Goal: Task Accomplishment & Management: Manage account settings

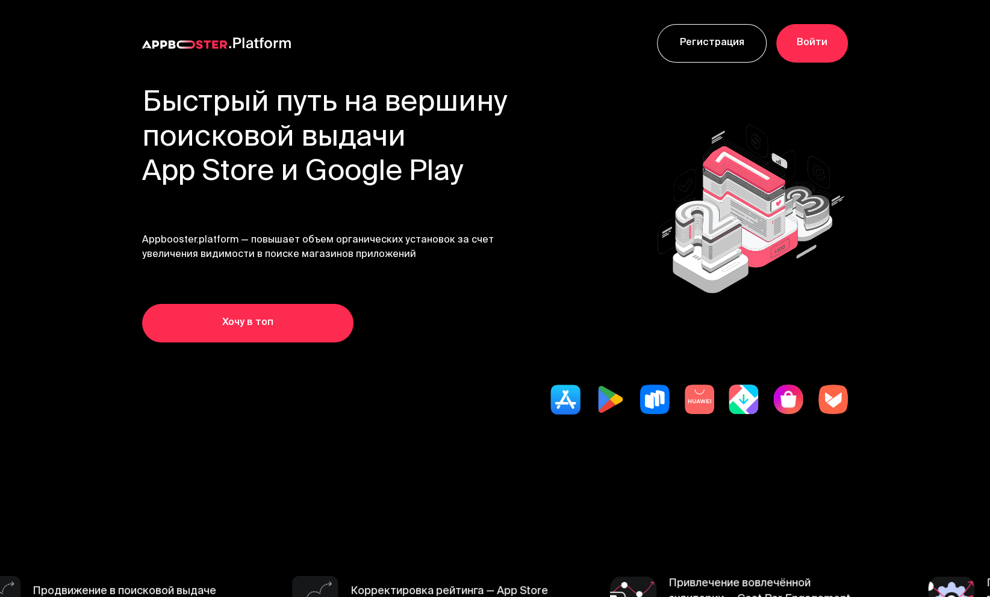
click at [800, 48] on link "Войти" at bounding box center [812, 43] width 72 height 39
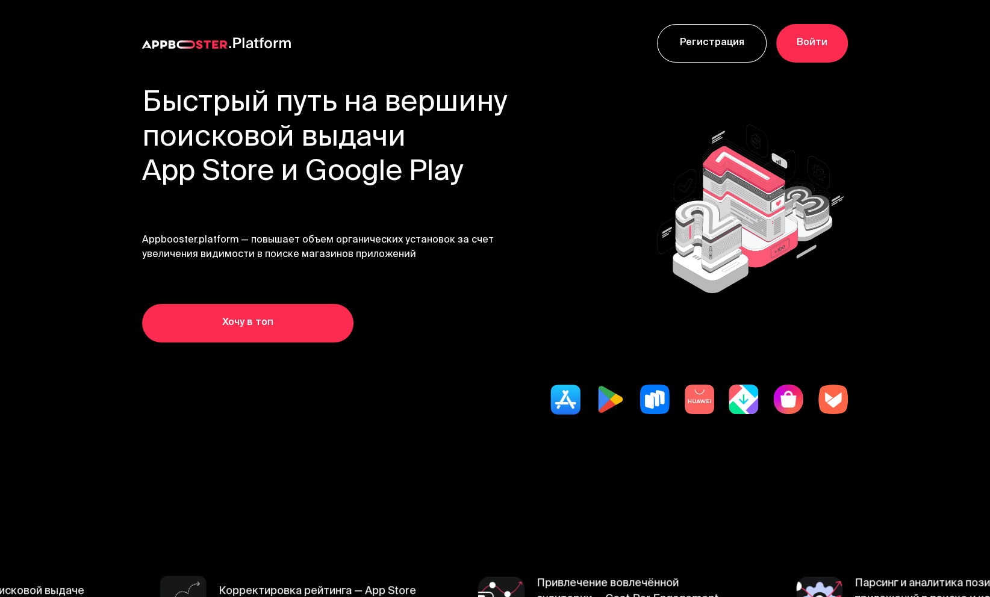
click at [816, 42] on link "Войти" at bounding box center [812, 43] width 72 height 39
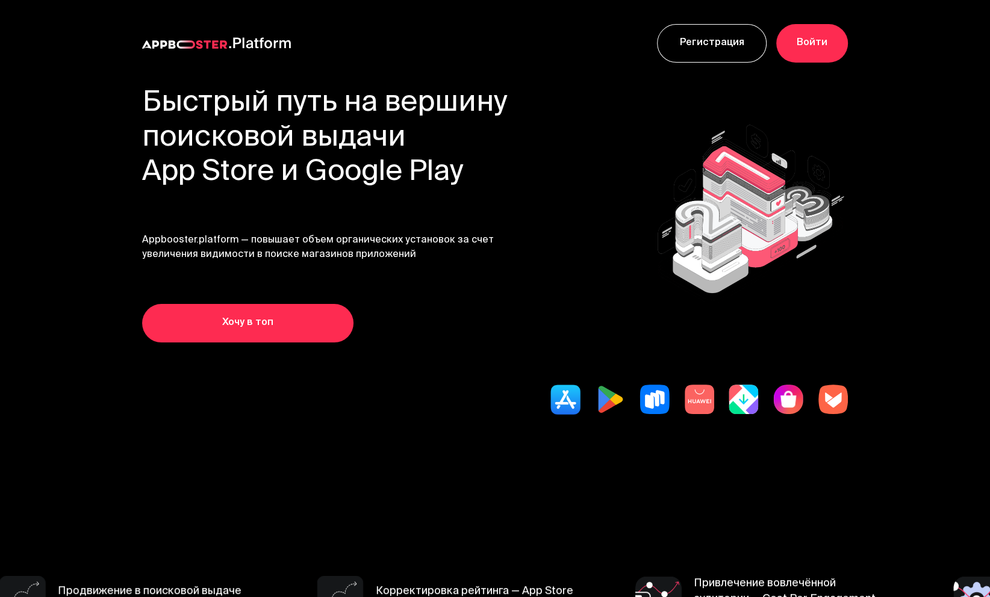
click at [834, 46] on link "Войти" at bounding box center [812, 43] width 72 height 39
